Goal: Information Seeking & Learning: Understand process/instructions

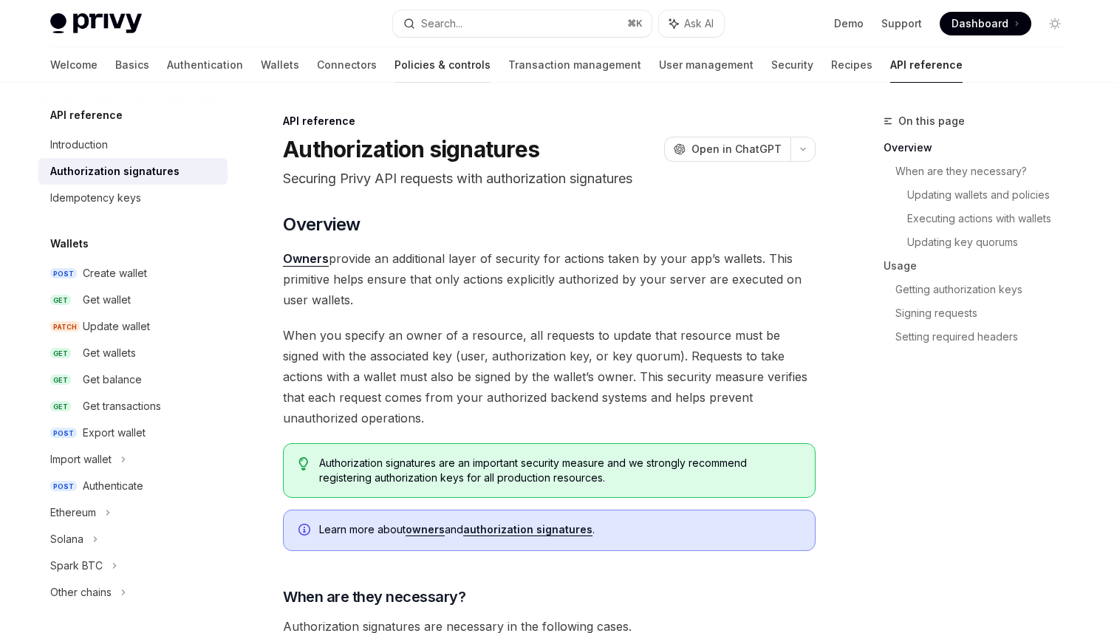
click at [394, 65] on link "Policies & controls" at bounding box center [442, 64] width 96 height 35
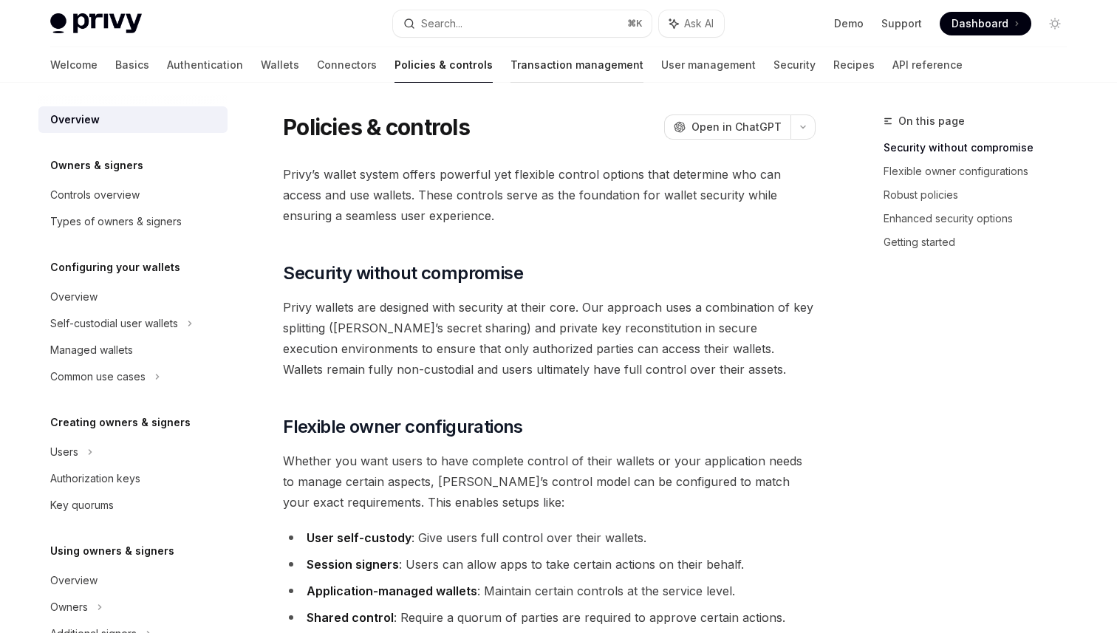
click at [510, 56] on link "Transaction management" at bounding box center [576, 64] width 133 height 35
type textarea "*"
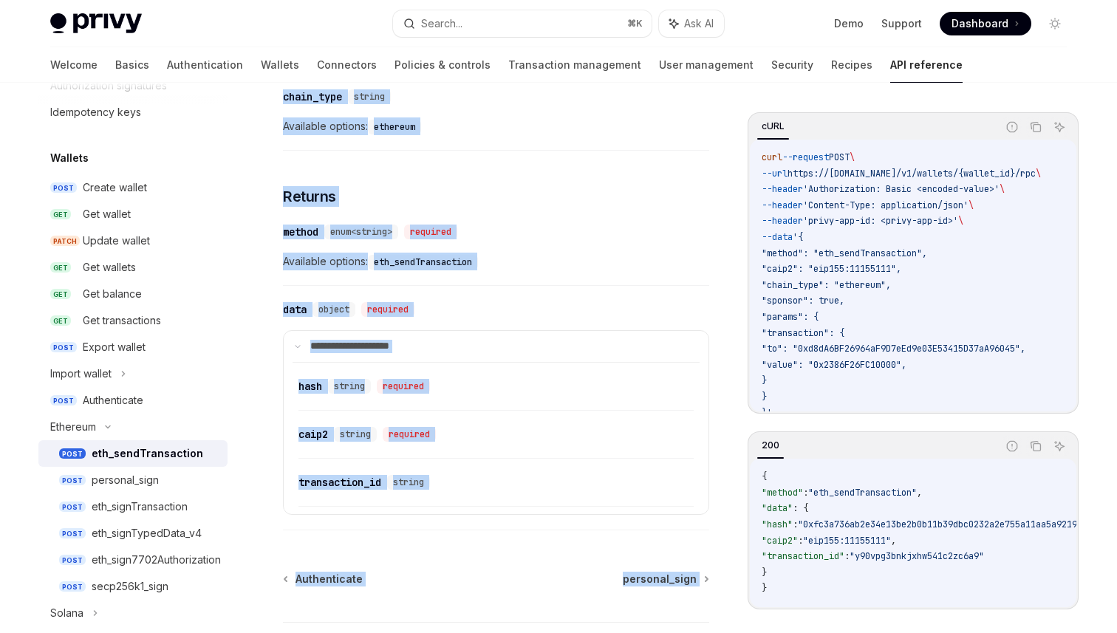
scroll to position [1761, 0]
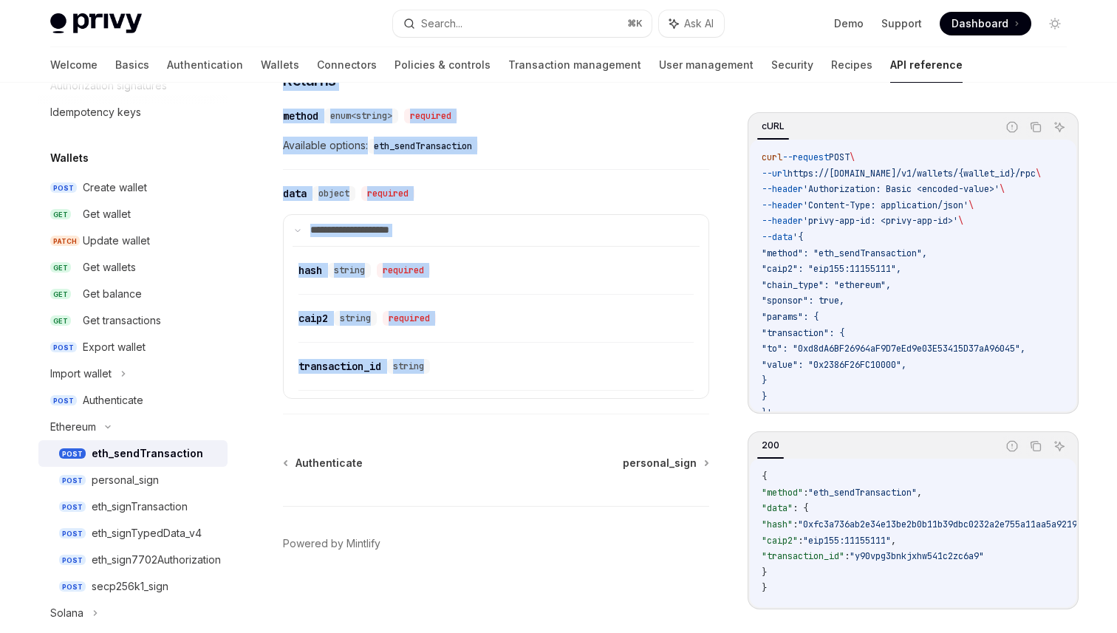
drag, startPoint x: 284, startPoint y: 148, endPoint x: 555, endPoint y: 377, distance: 354.8
copy div "eth_sendTransaction OpenAI Open in ChatGPT Sign and send a transaction using th…"
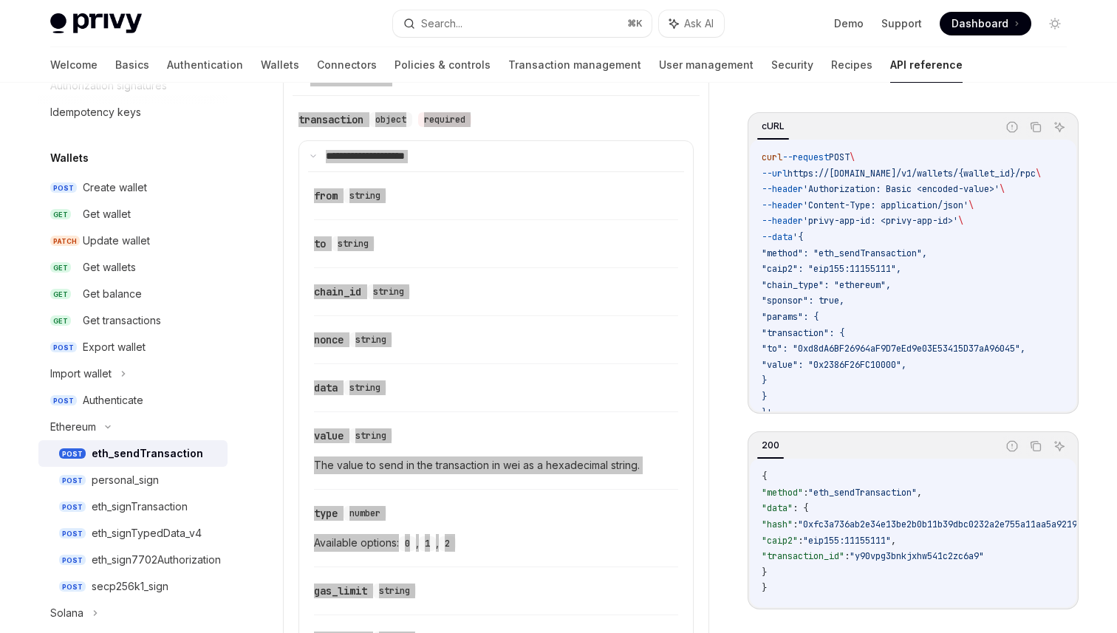
scroll to position [860, 0]
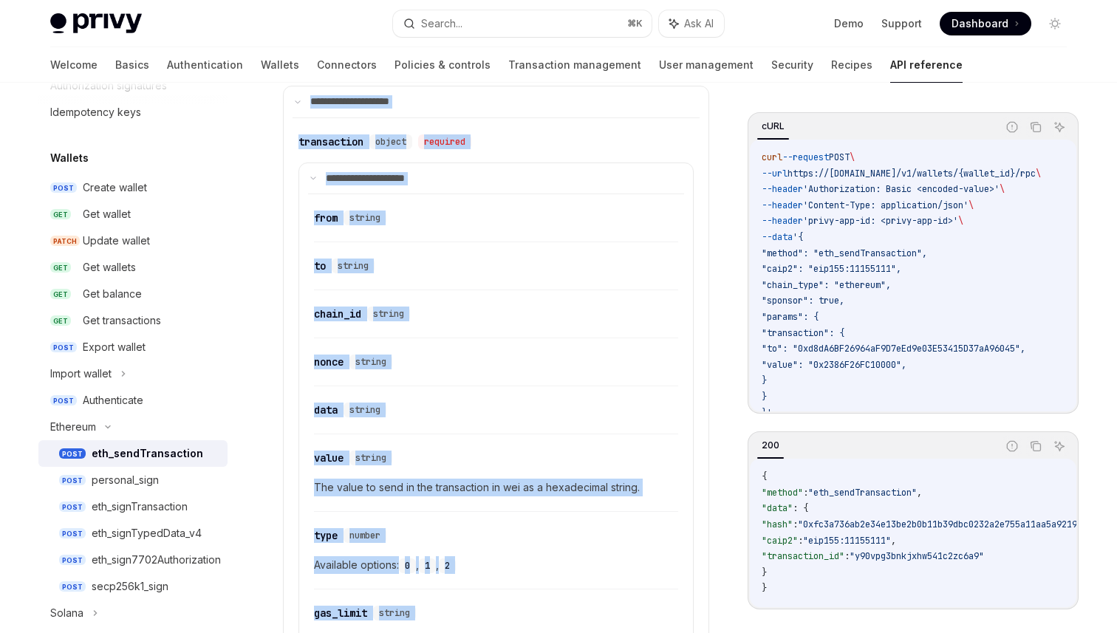
copy div "eth_sendTransaction OpenAI Open in ChatGPT Sign and send a transaction using th…"
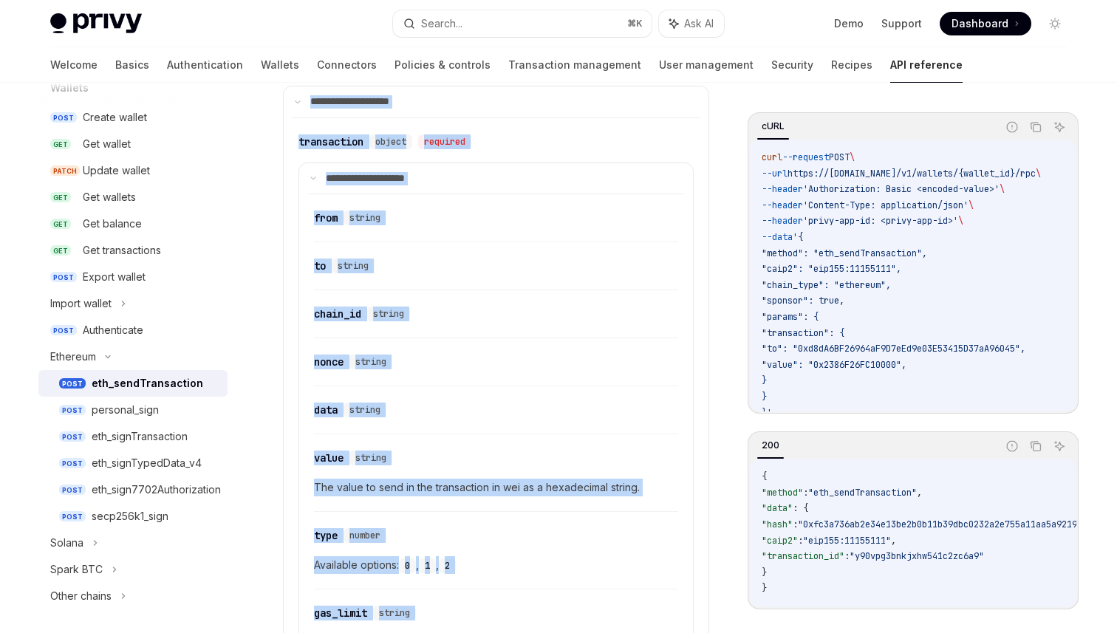
scroll to position [154, 0]
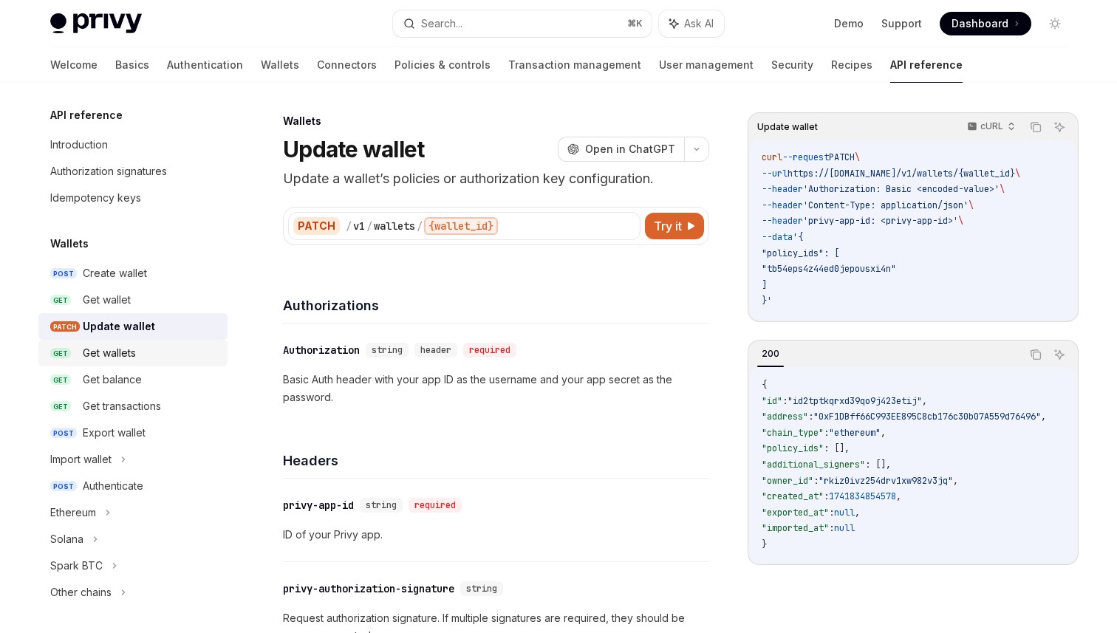
scroll to position [653, 0]
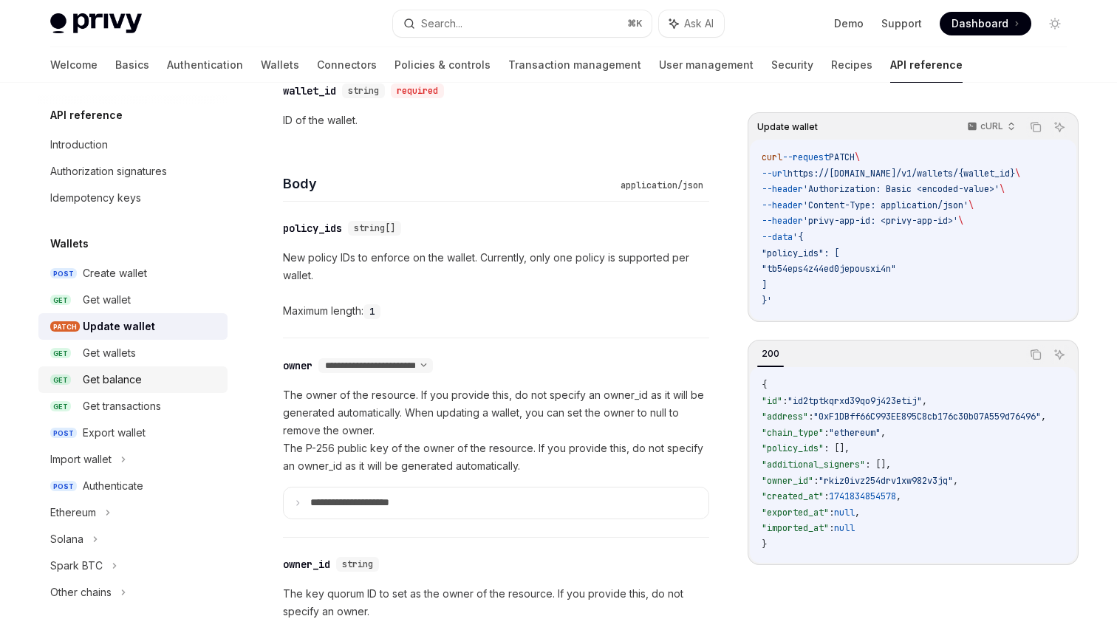
click at [114, 378] on div "Get balance" at bounding box center [112, 380] width 59 height 18
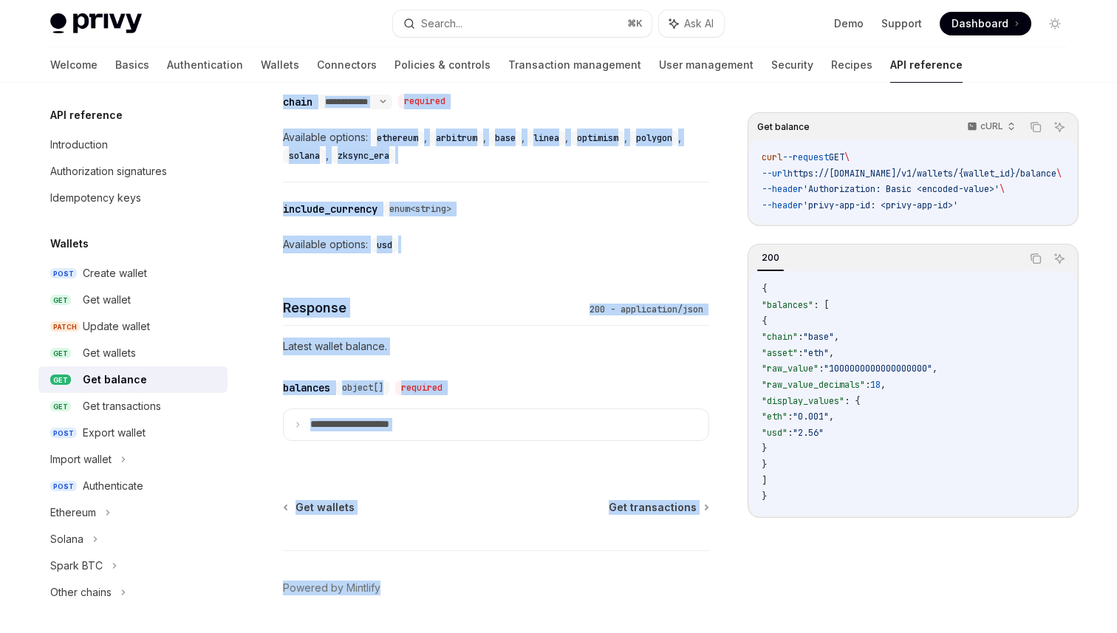
scroll to position [812, 0]
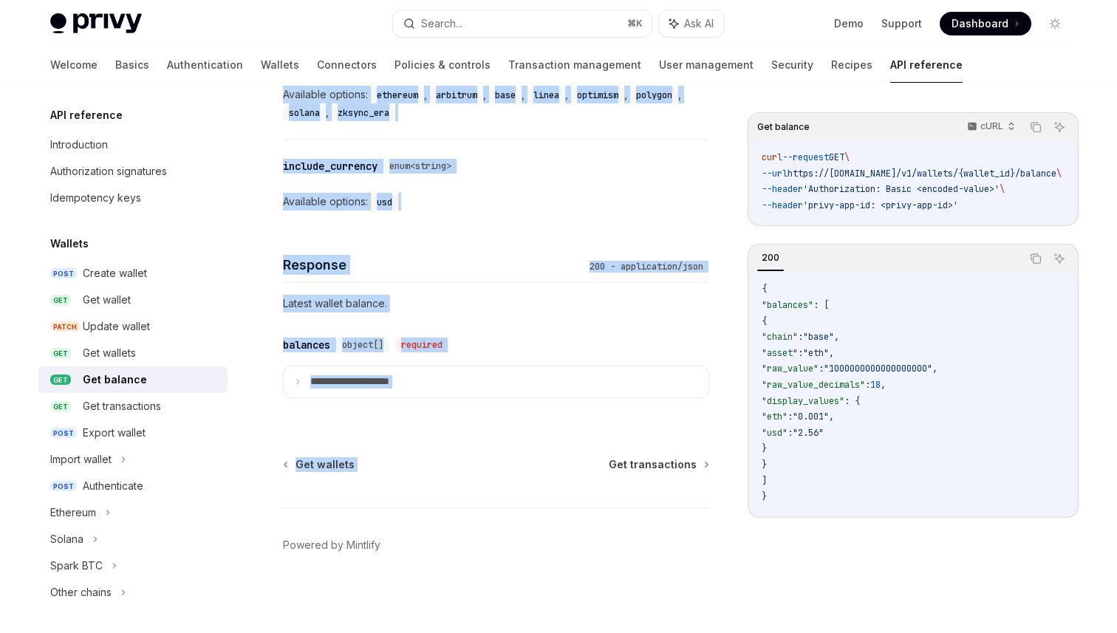
drag, startPoint x: 284, startPoint y: 122, endPoint x: 514, endPoint y: 432, distance: 386.4
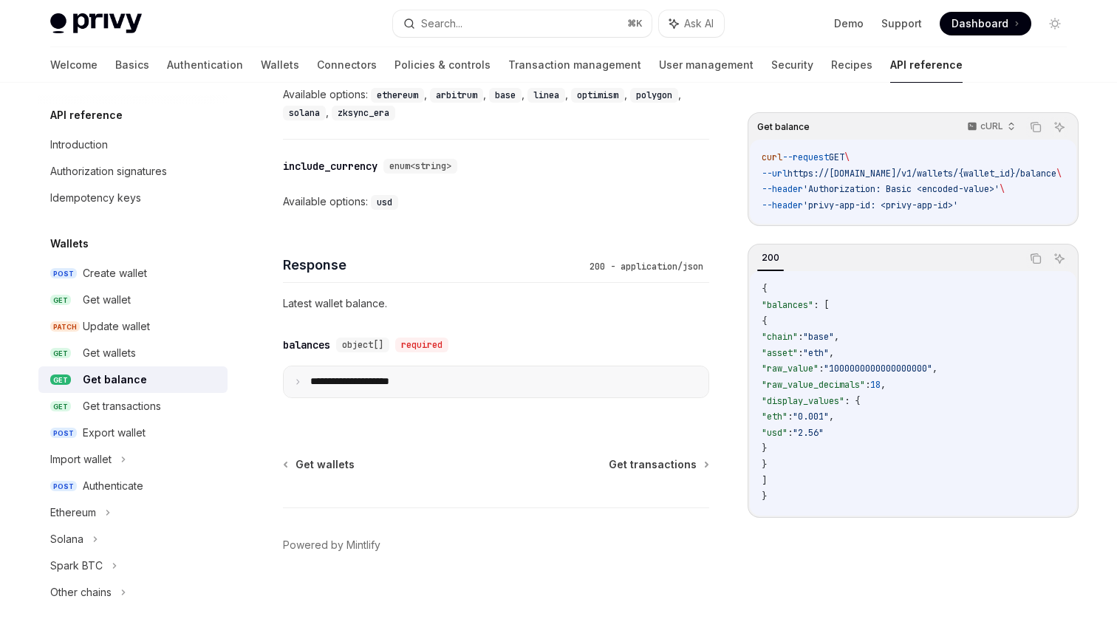
click at [301, 374] on summary "**********" at bounding box center [496, 381] width 425 height 31
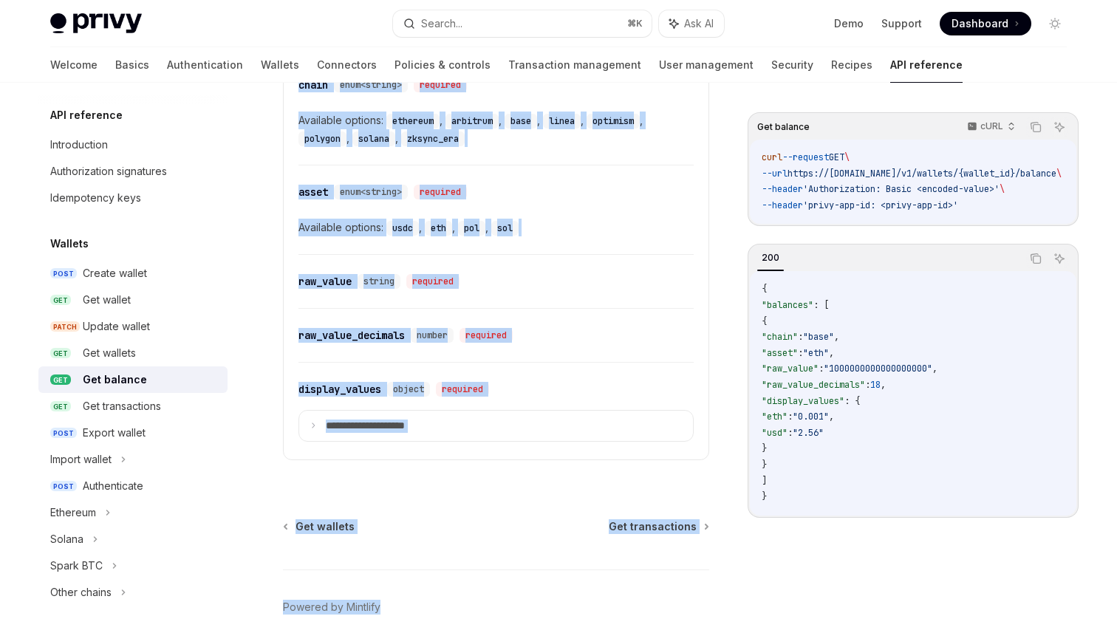
scroll to position [1214, 0]
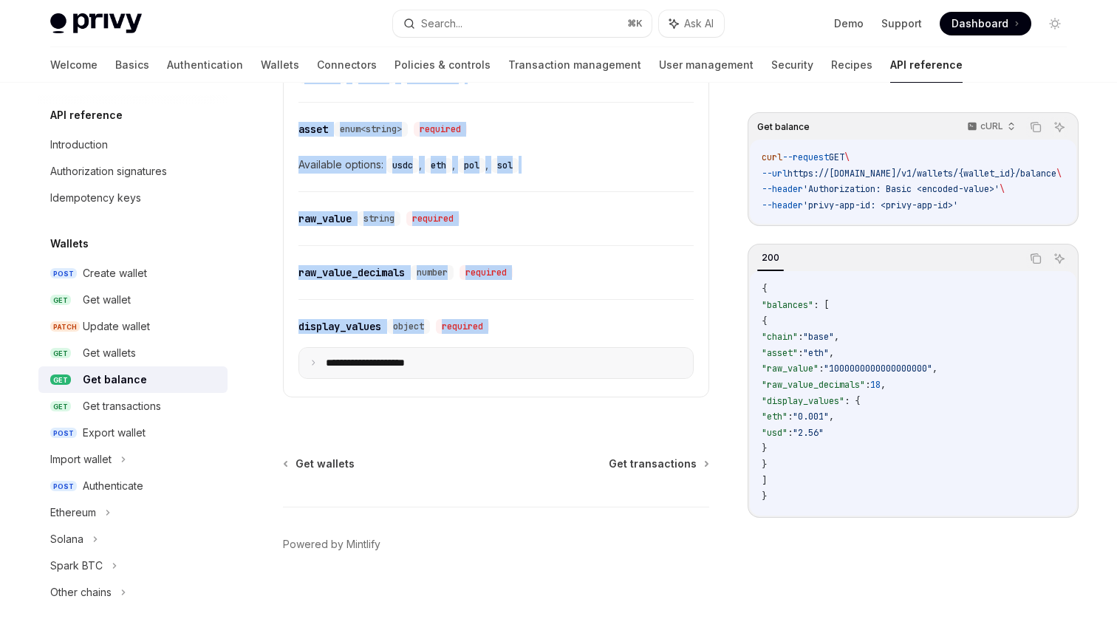
drag, startPoint x: 284, startPoint y: 119, endPoint x: 535, endPoint y: 346, distance: 338.8
copy div "**********"
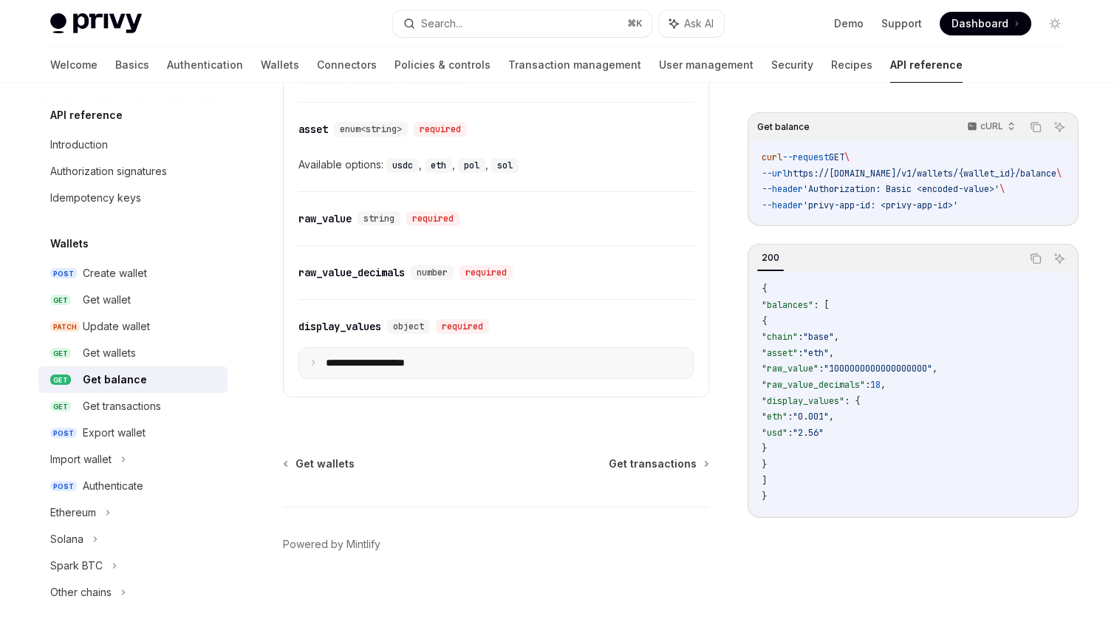
click at [335, 366] on p "**********" at bounding box center [377, 363] width 103 height 13
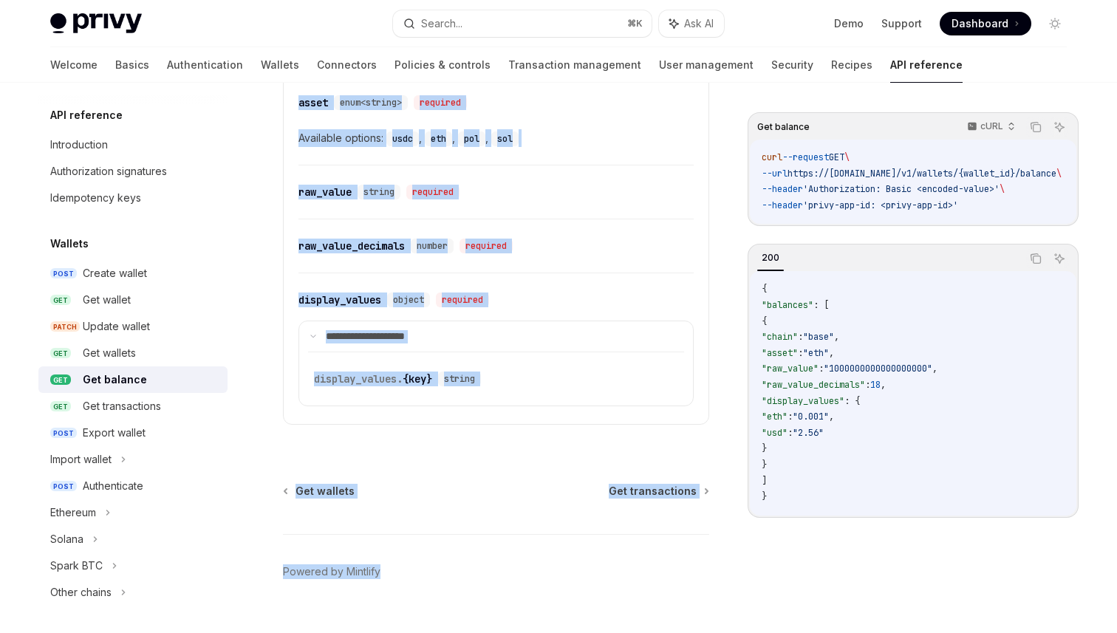
scroll to position [1268, 0]
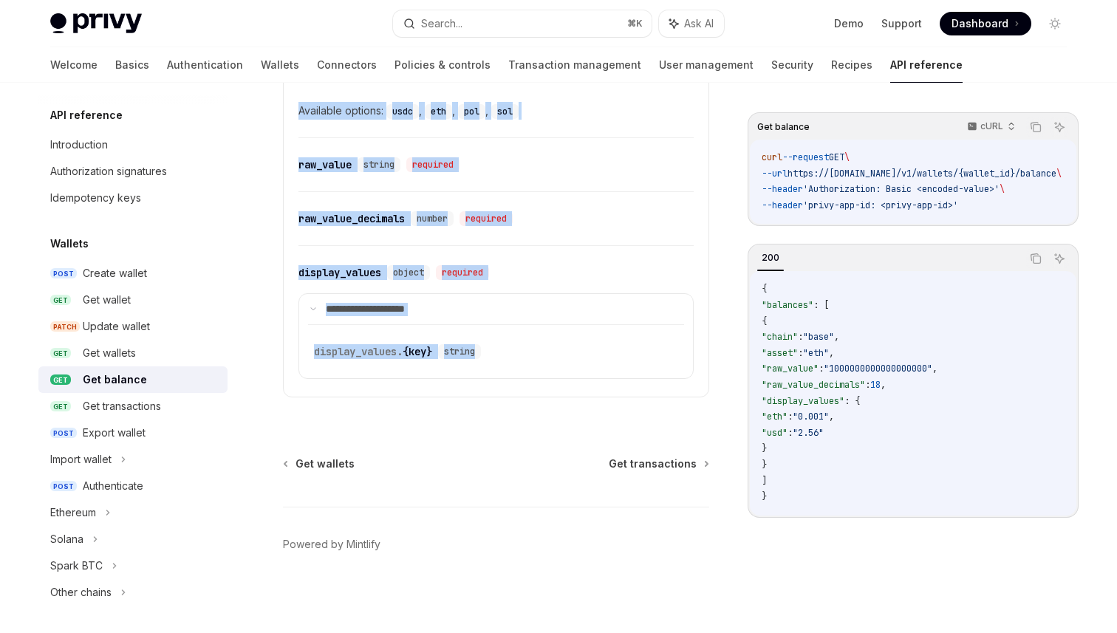
drag, startPoint x: 283, startPoint y: 147, endPoint x: 521, endPoint y: 373, distance: 328.0
copy div "**********"
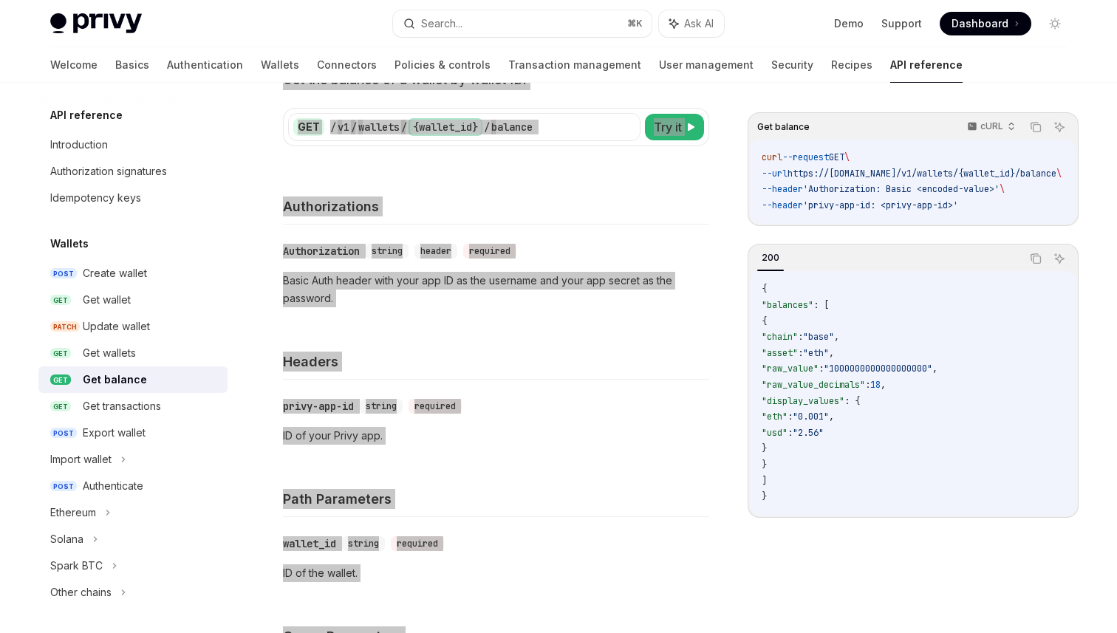
scroll to position [98, 0]
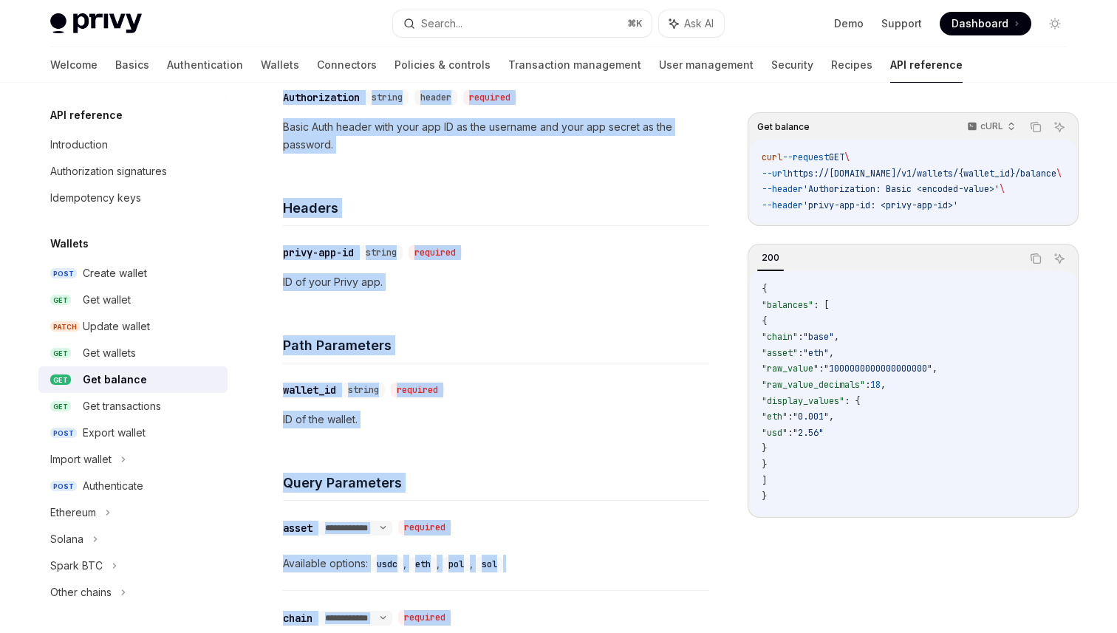
click at [578, 498] on div "Query Parameters" at bounding box center [496, 473] width 426 height 55
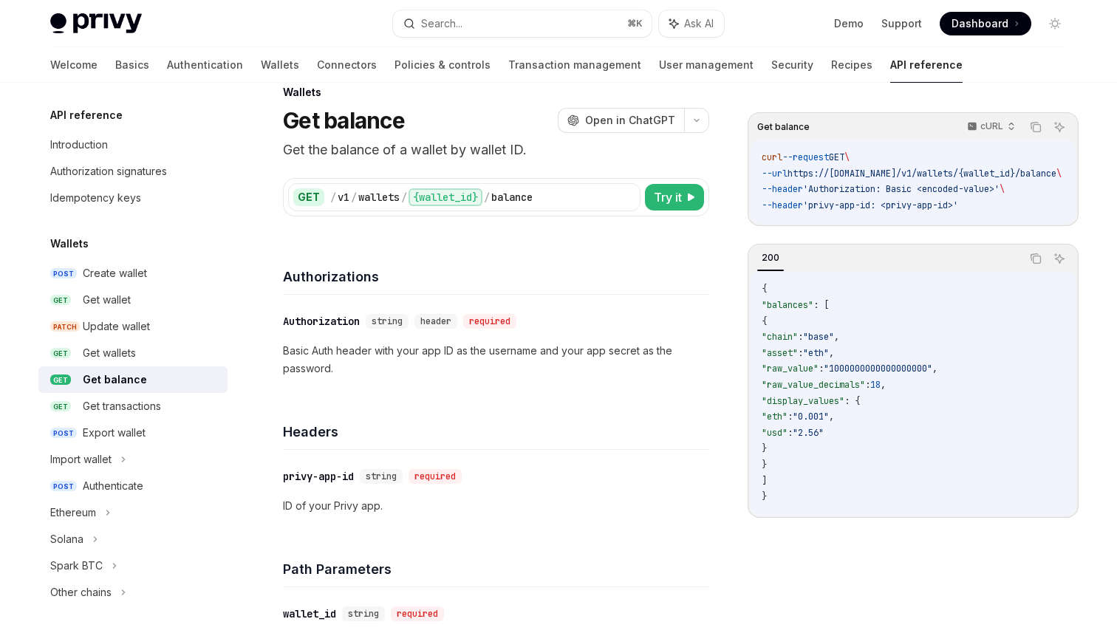
scroll to position [0, 0]
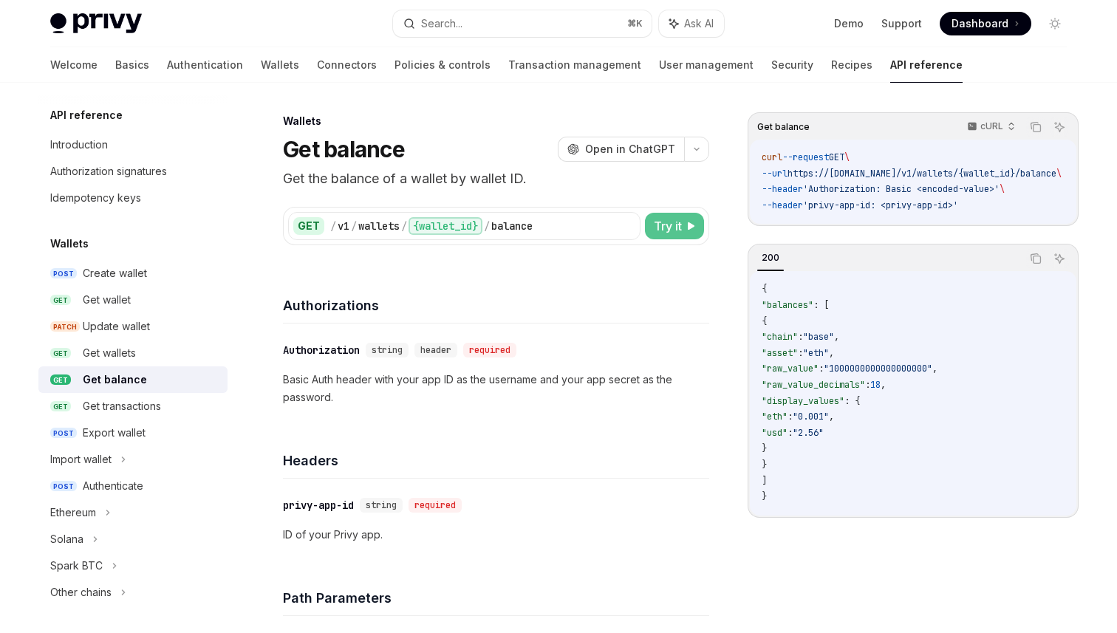
click at [651, 232] on button "Try it" at bounding box center [674, 226] width 59 height 27
type textarea "*"
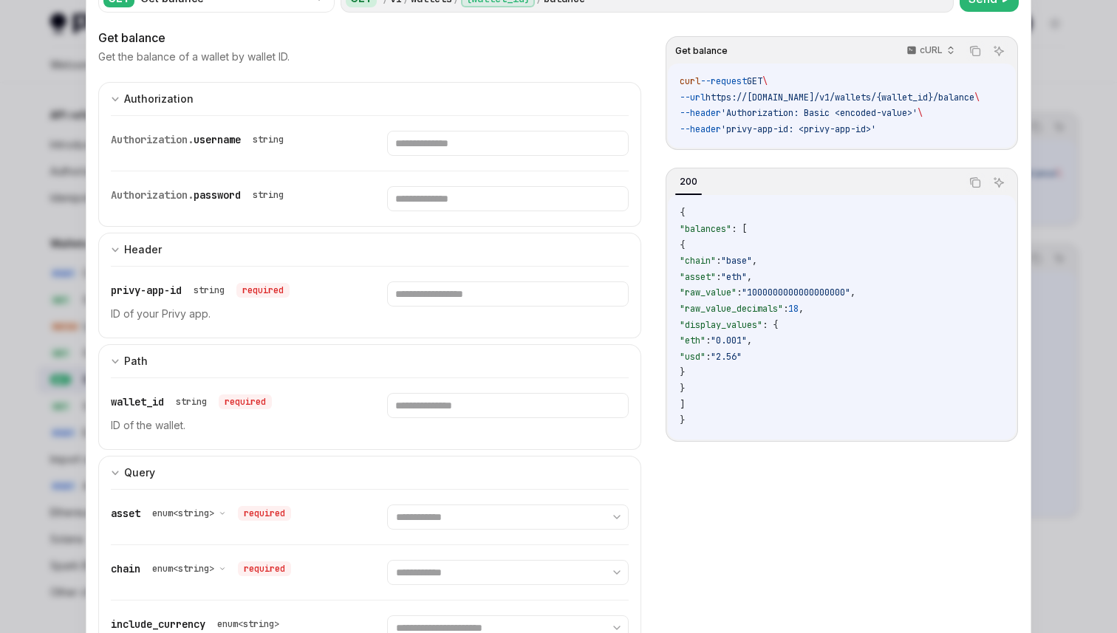
scroll to position [67, 0]
click at [448, 291] on input "text" at bounding box center [507, 291] width 241 height 25
click at [1041, 108] on div at bounding box center [558, 316] width 1117 height 633
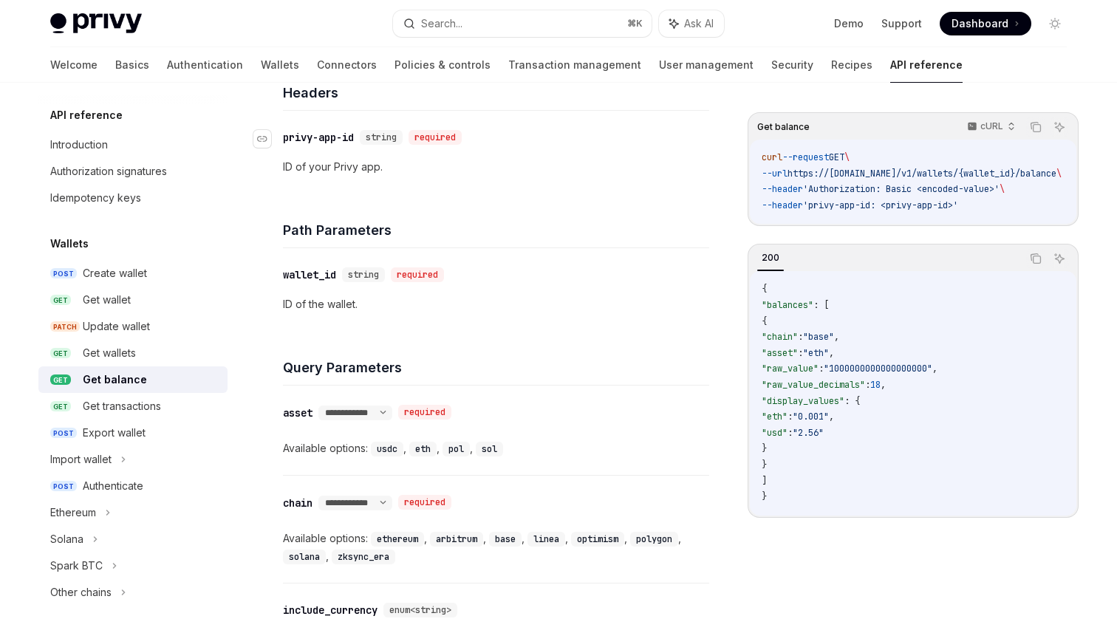
scroll to position [352, 0]
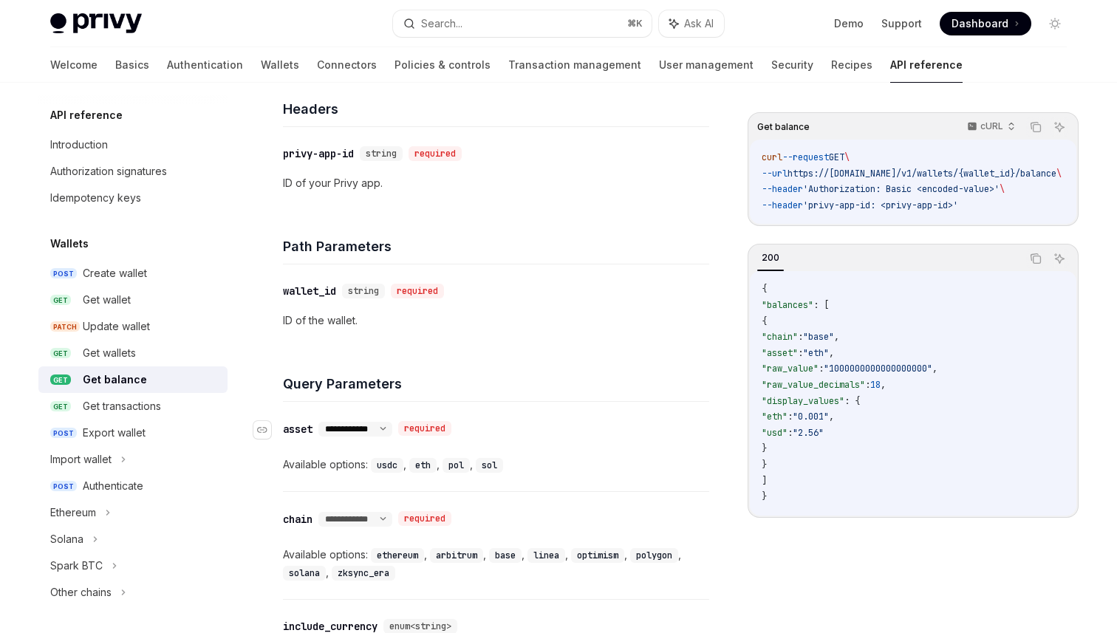
click at [392, 434] on select "**********" at bounding box center [355, 429] width 74 height 12
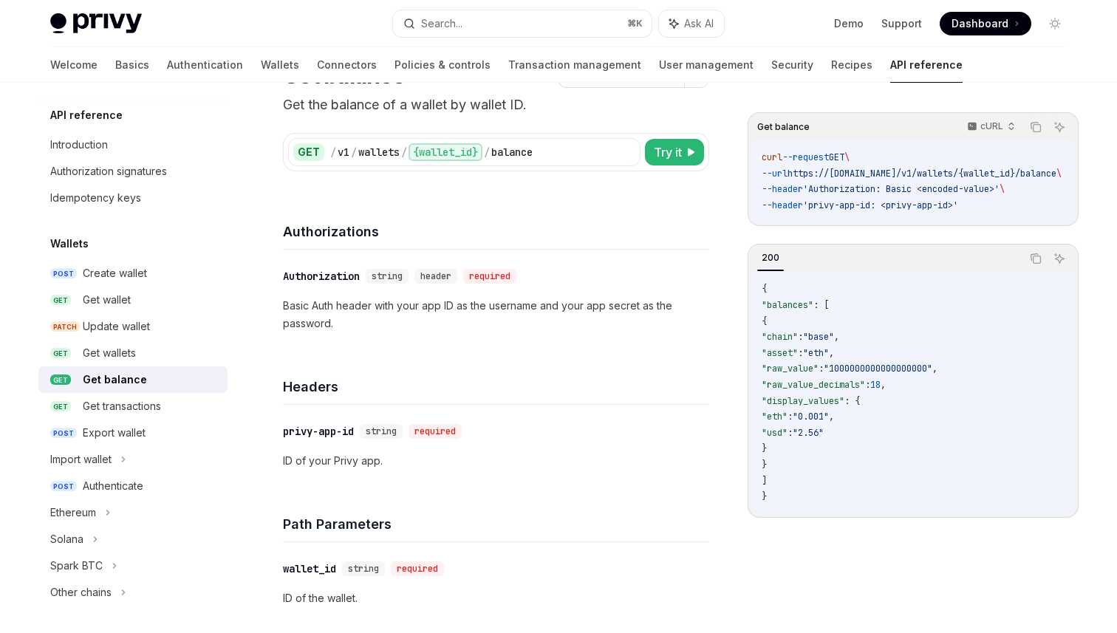
scroll to position [67, 0]
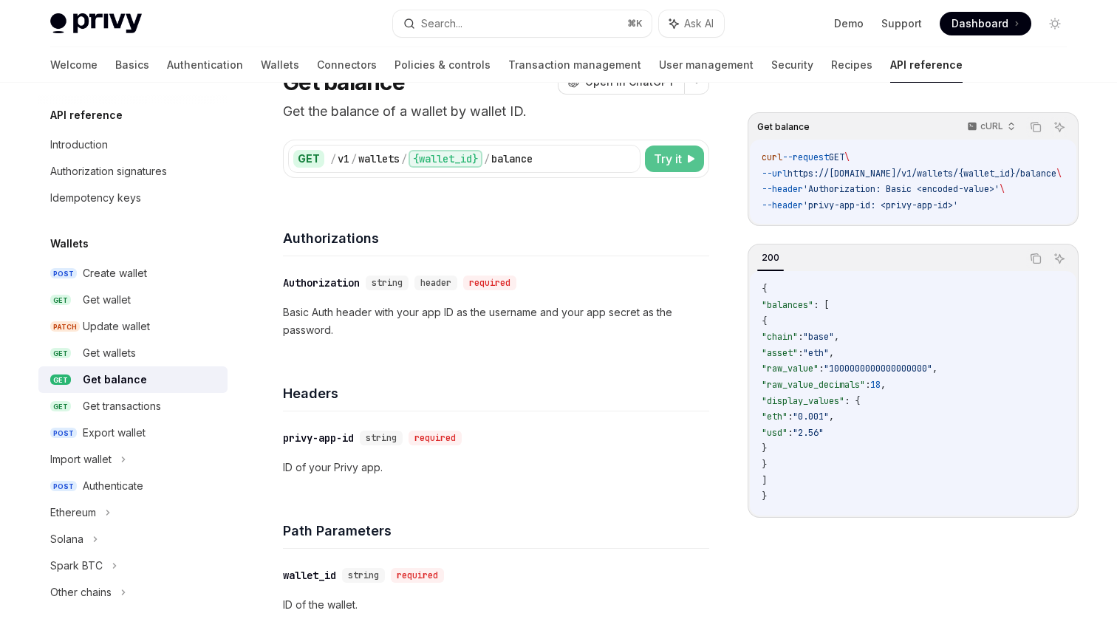
click at [670, 159] on span "Try it" at bounding box center [668, 159] width 28 height 18
type textarea "*"
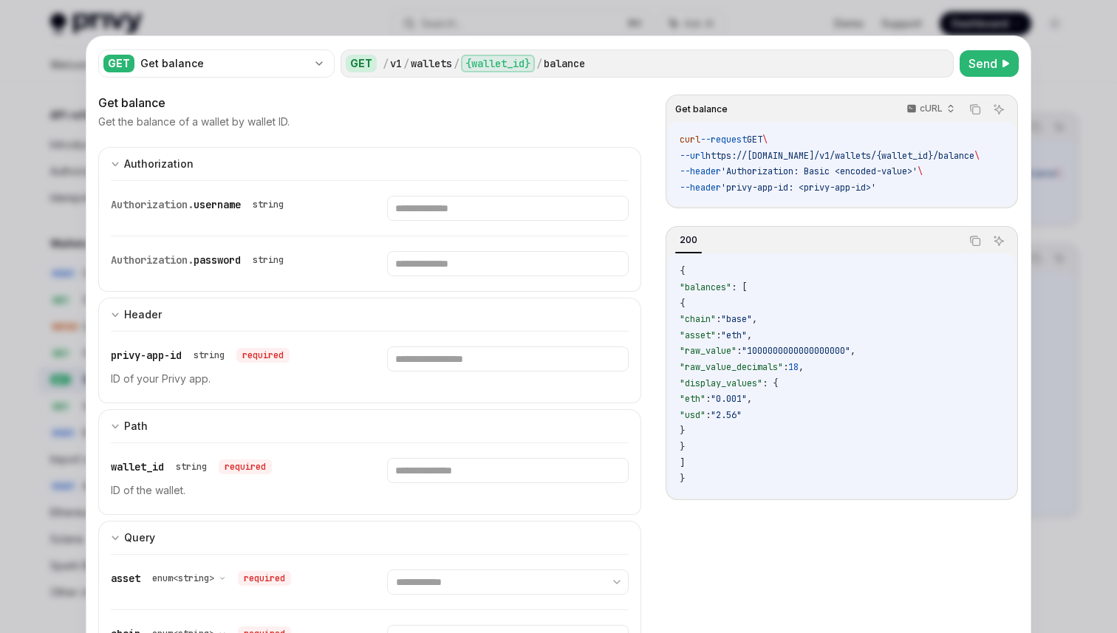
click at [916, 178] on code "curl --request GET \ --url https://api.privy.io/v1/wallets/{wallet_id}/balance …" at bounding box center [846, 164] width 335 height 64
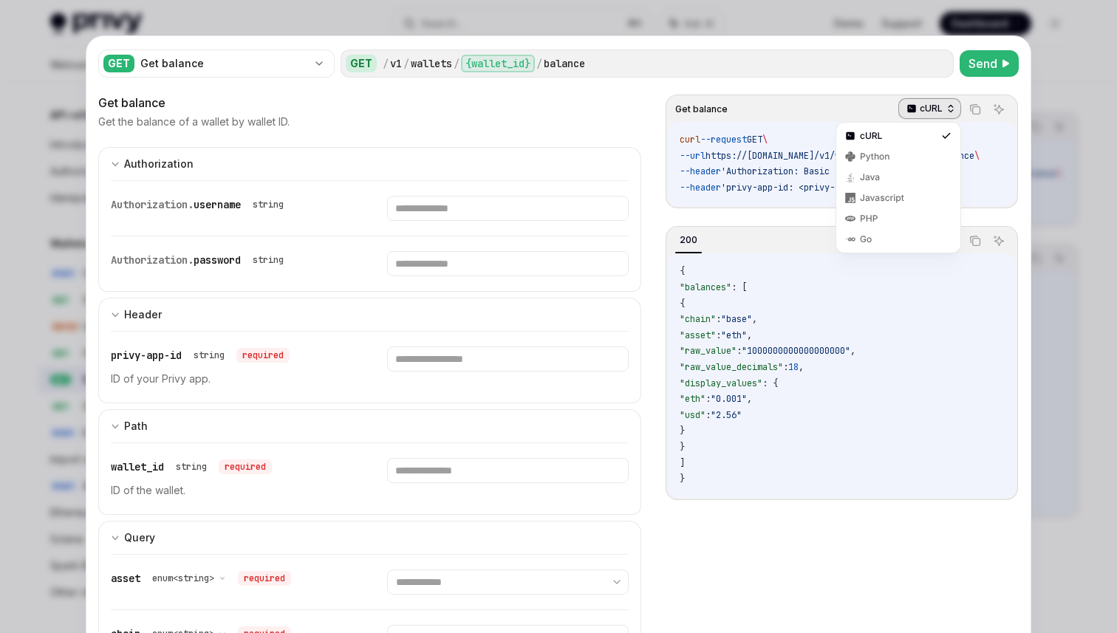
click at [925, 105] on p "cURL" at bounding box center [930, 109] width 23 height 12
click at [893, 171] on div "Java" at bounding box center [898, 177] width 118 height 21
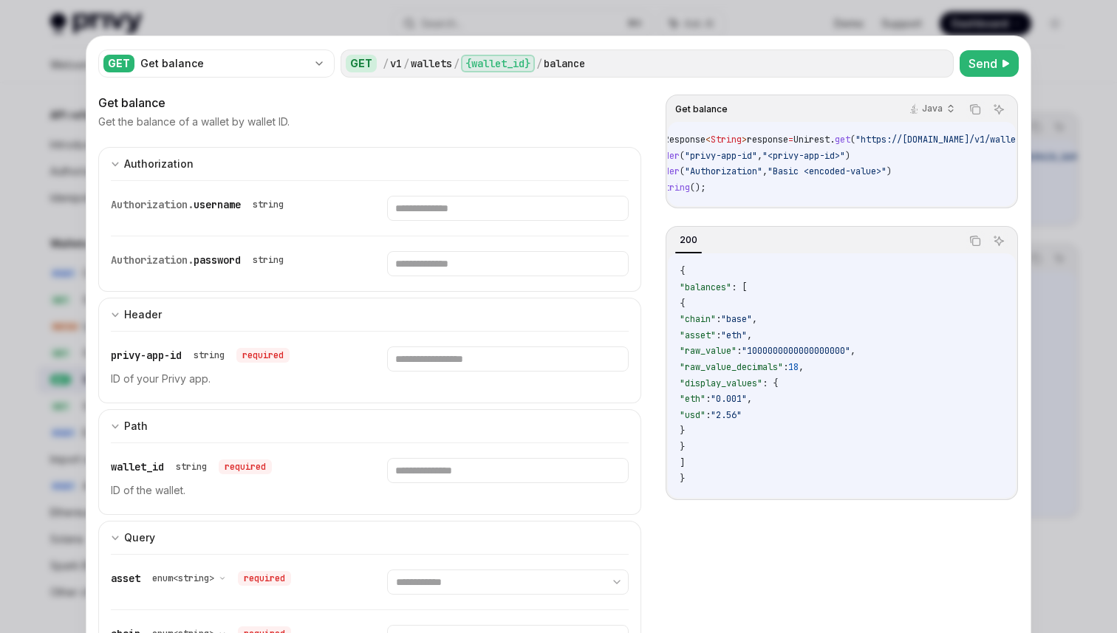
scroll to position [0, 40]
click at [931, 114] on div "Java" at bounding box center [930, 108] width 61 height 21
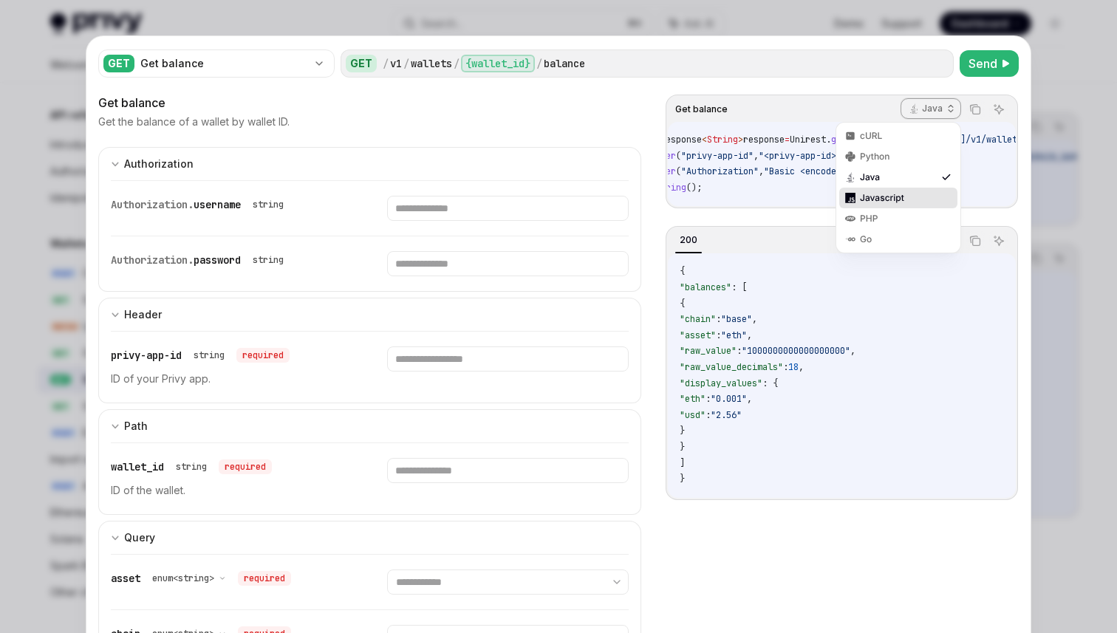
click at [896, 201] on div "Javascript" at bounding box center [898, 198] width 77 height 12
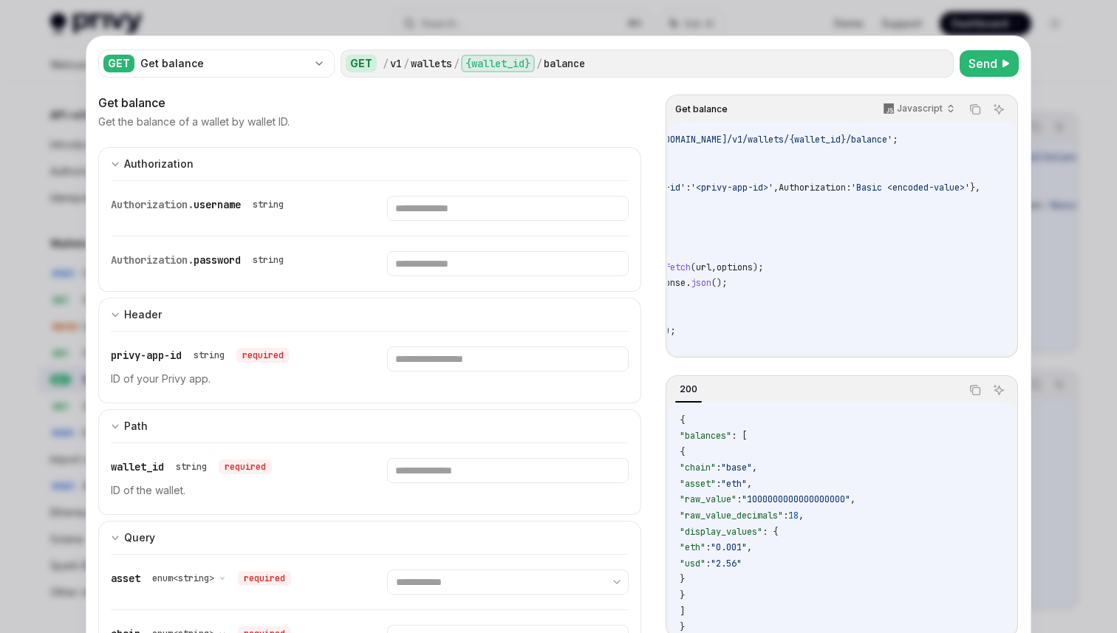
scroll to position [0, 0]
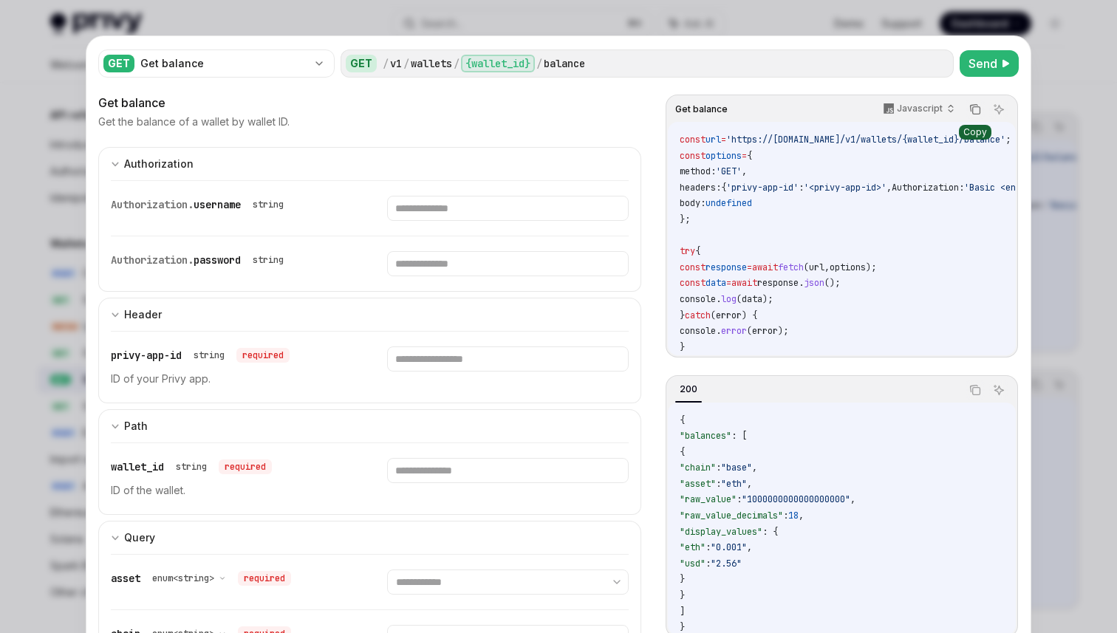
click at [971, 111] on icon "Copy the contents from the code block" at bounding box center [975, 109] width 12 height 12
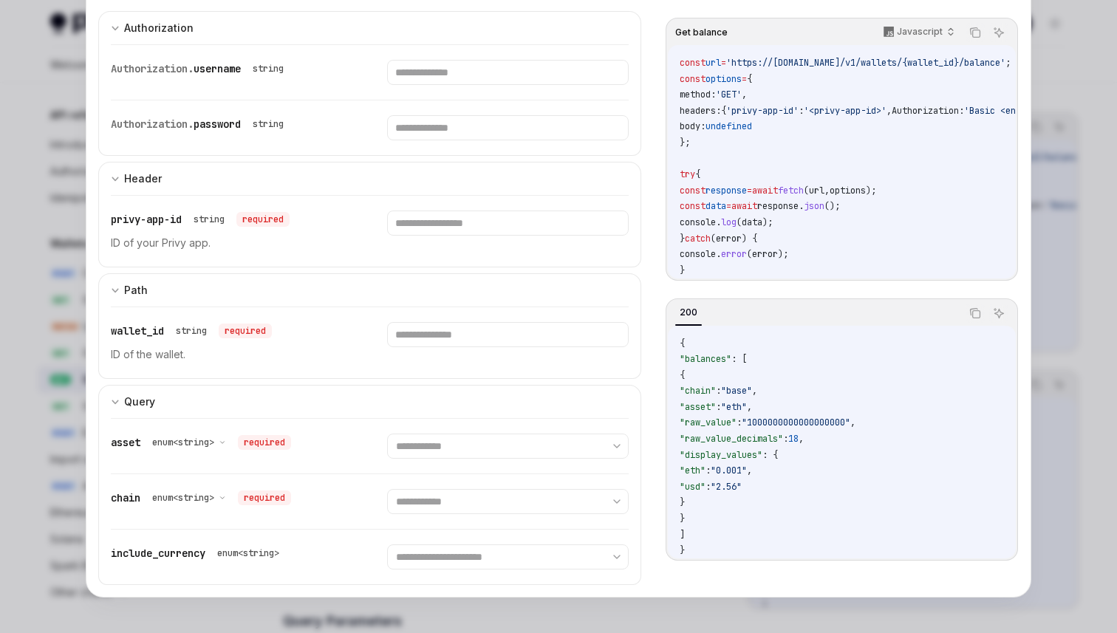
scroll to position [133, 0]
click at [473, 503] on select "**********" at bounding box center [507, 501] width 241 height 25
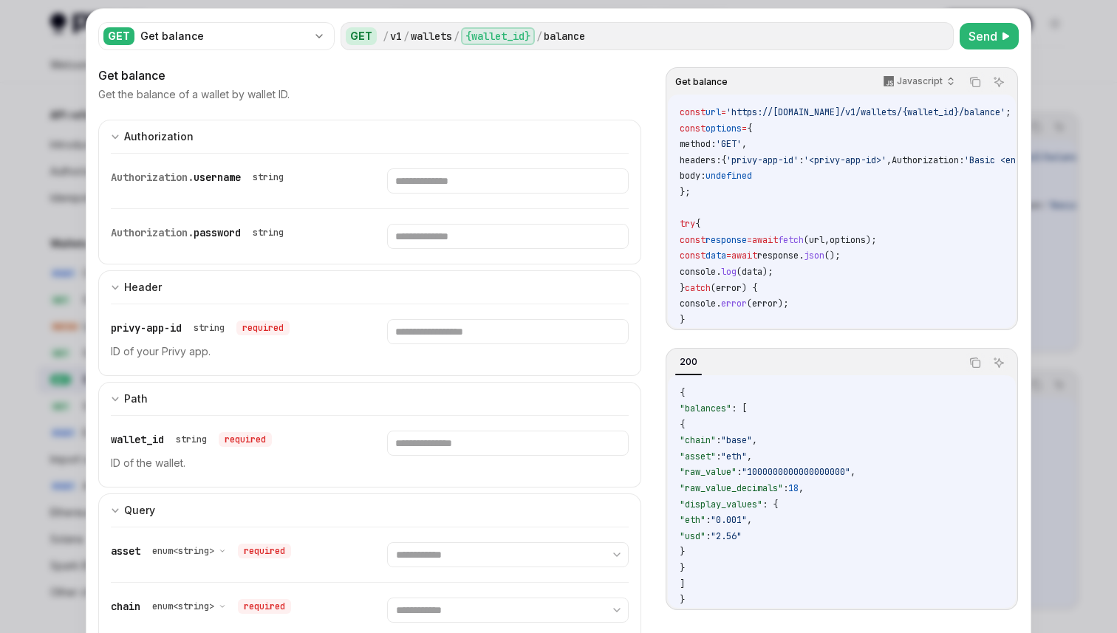
scroll to position [0, 0]
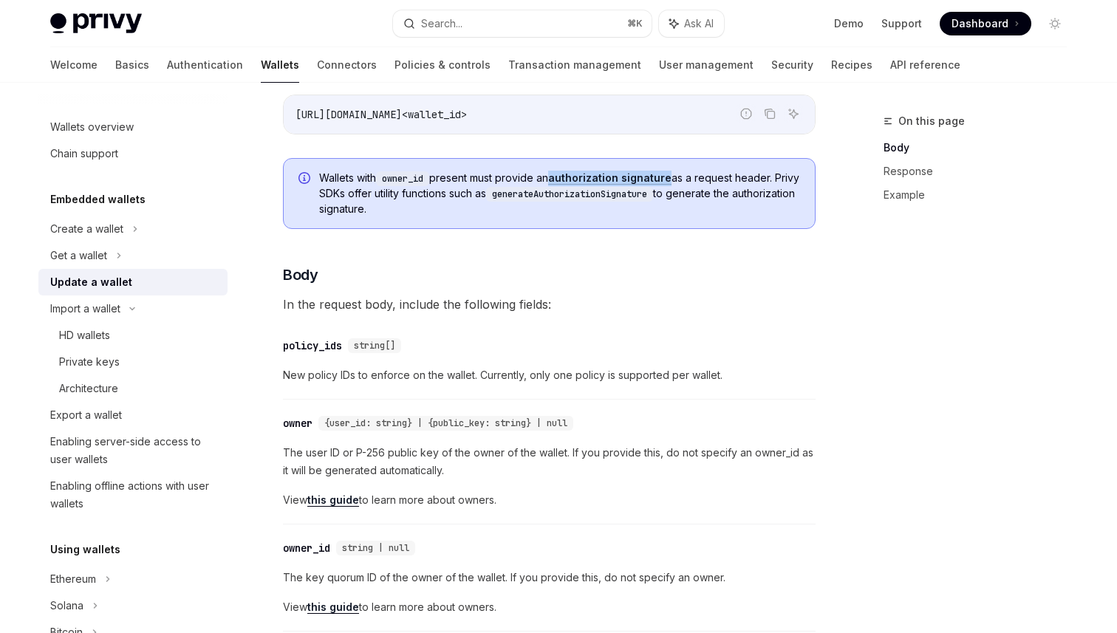
scroll to position [144, 0]
